Goal: Information Seeking & Learning: Check status

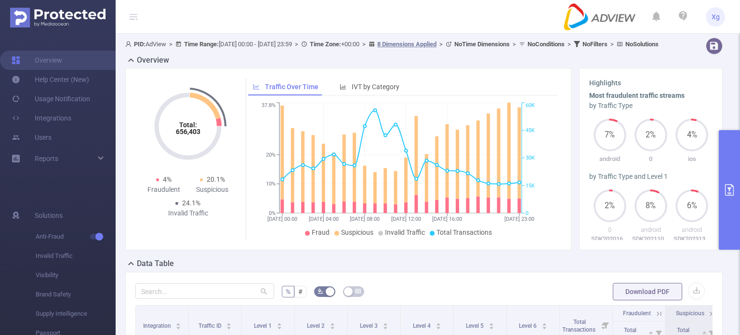
click at [725, 140] on button "primary" at bounding box center [729, 190] width 21 height 120
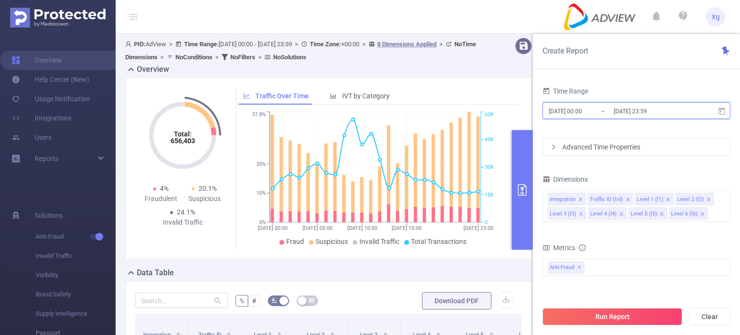
click at [726, 109] on span "[DATE] 00:00 _ [DATE] 23:59" at bounding box center [637, 110] width 188 height 17
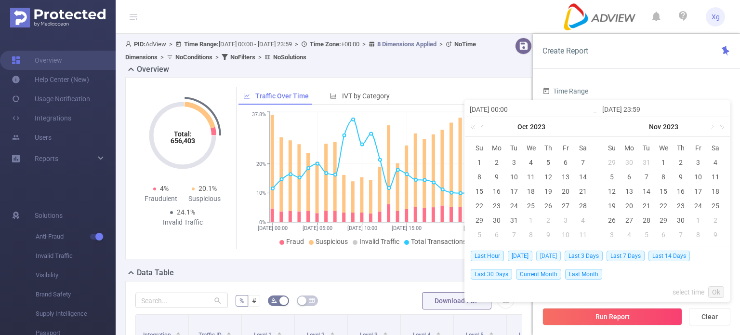
click at [546, 256] on span "[DATE]" at bounding box center [548, 256] width 25 height 11
type input "[DATE] 00:00"
type input "[DATE] 23:59"
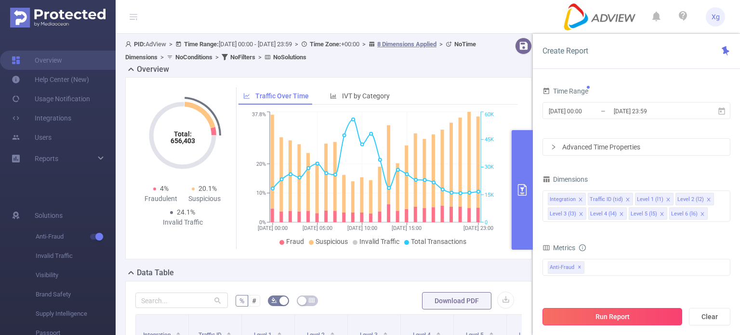
click at [614, 316] on button "Run Report" at bounding box center [613, 316] width 140 height 17
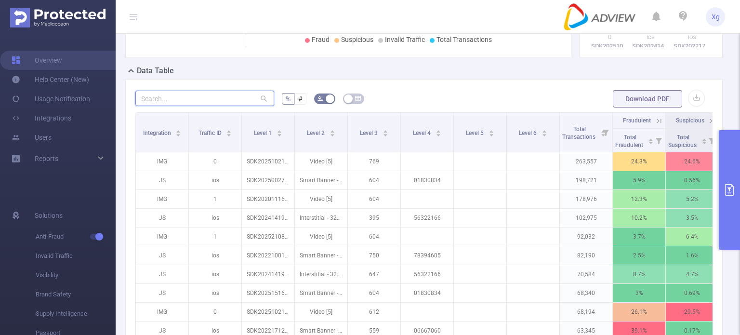
click at [196, 106] on input "text" at bounding box center [204, 98] width 139 height 15
paste input "sdk202520020809376l47s1ynyeyqpnf"
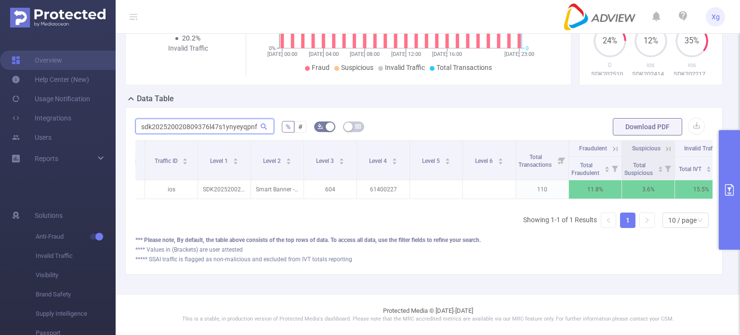
scroll to position [0, 69]
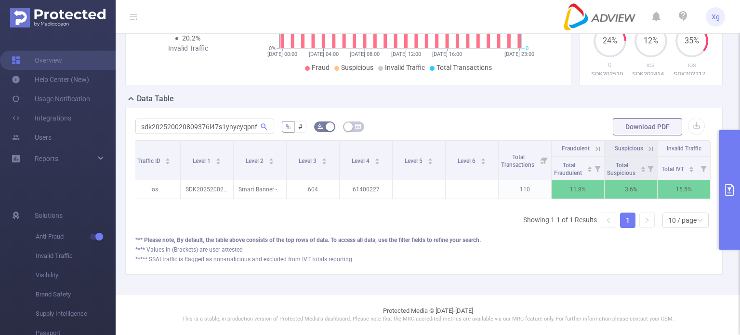
click at [594, 145] on icon at bounding box center [598, 149] width 9 height 9
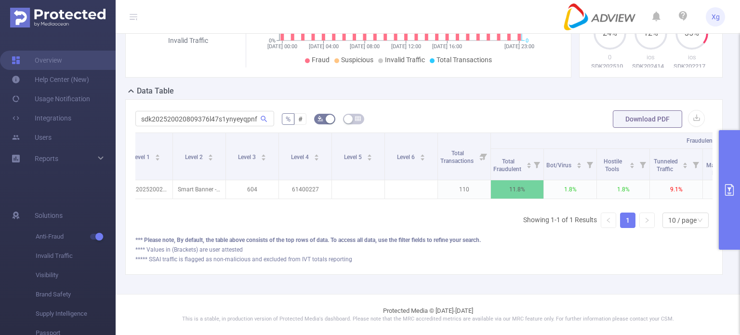
scroll to position [0, 0]
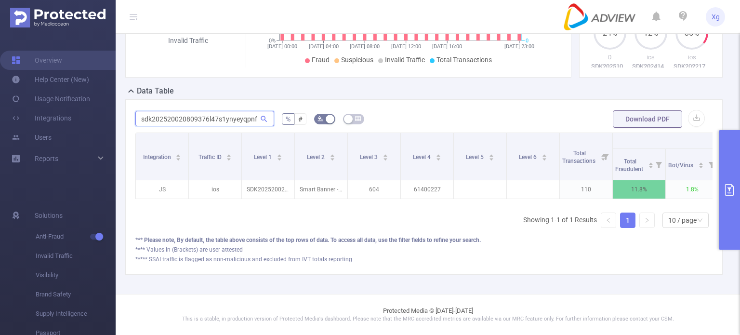
click at [193, 122] on input "sdk202520020809376l47s1ynyeyqpnf" at bounding box center [204, 118] width 139 height 15
paste input "2081005598nxpm56qb51ybvx"
click at [188, 123] on input "sdk202522081005598nxpm56qb51ybvx" at bounding box center [204, 118] width 139 height 15
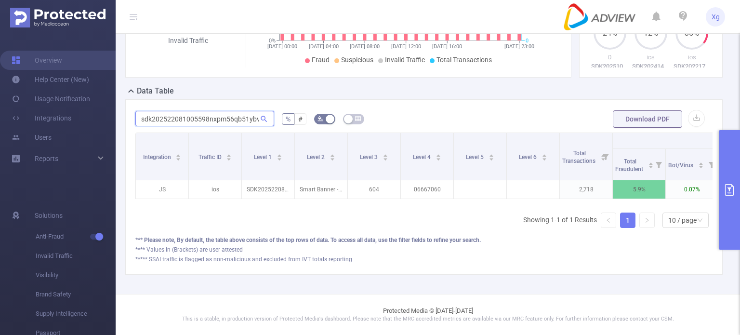
paste input "30809080804qm4oqgw921ku1m7"
click at [238, 118] on input "sdk20230809080804qm4oqgw921ku1m7" at bounding box center [204, 118] width 139 height 15
paste input "516230404269stwn6g7ka2kd2e"
click at [183, 126] on input "sdk202516230404269stwn6g7ka2kd2e" at bounding box center [204, 118] width 139 height 15
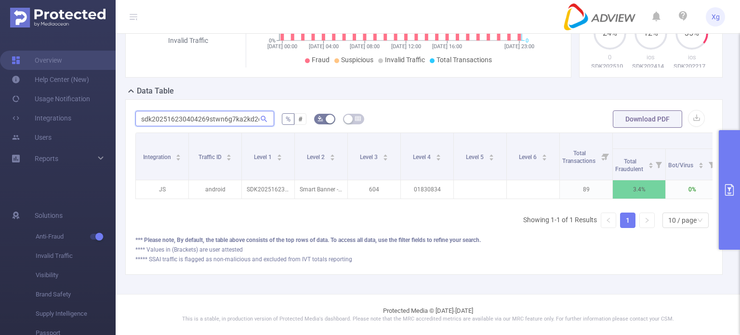
click at [183, 126] on input "sdk202516230404269stwn6g7ka2kd2e" at bounding box center [204, 118] width 139 height 15
paste input "90207090879jsx18ugk38dmj"
type input "sdk2025190207090879jsx18ugk38dmj"
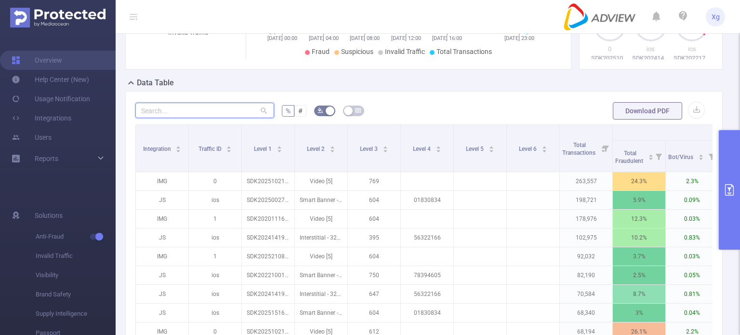
paste input "sdk20241714050652lu4l7aeo0uuyct7"
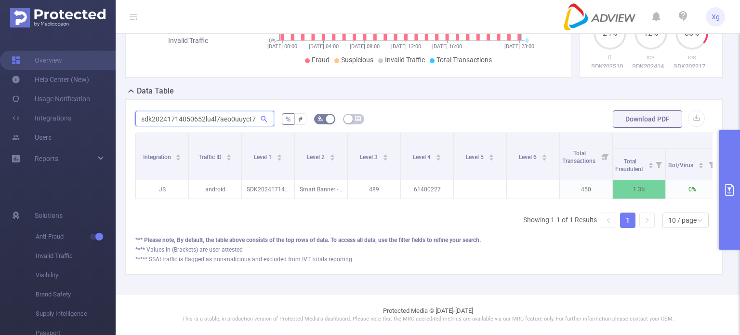
type input "sdk20241714050652lu4l7aeo0uuyct7"
